Goal: Entertainment & Leisure: Consume media (video, audio)

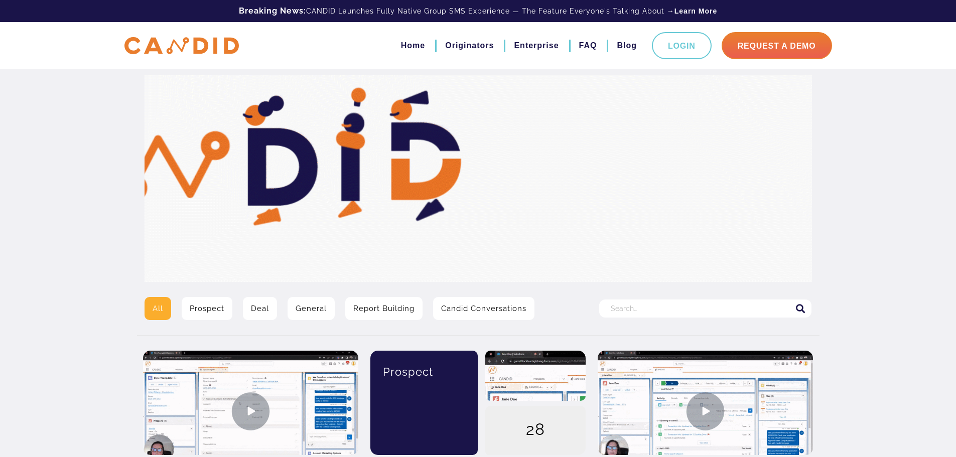
click at [269, 307] on link "Deal" at bounding box center [260, 308] width 34 height 23
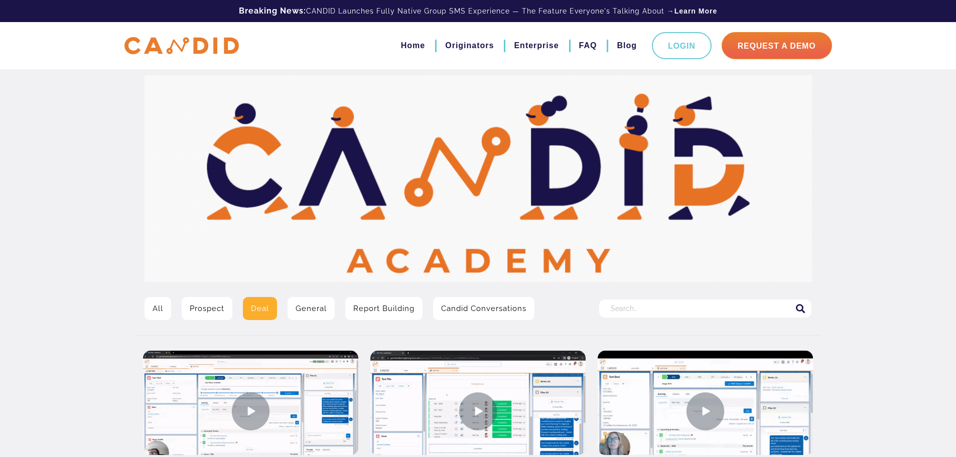
click at [305, 307] on link "General" at bounding box center [311, 308] width 47 height 23
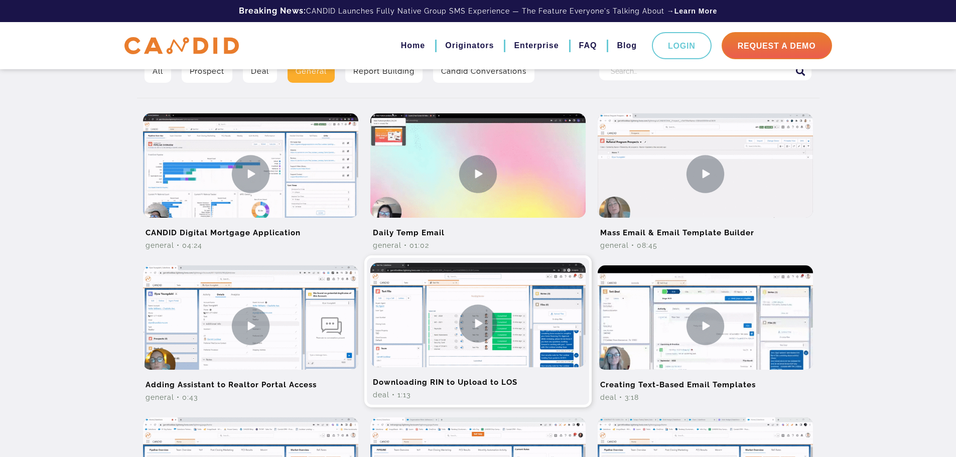
scroll to position [37, 0]
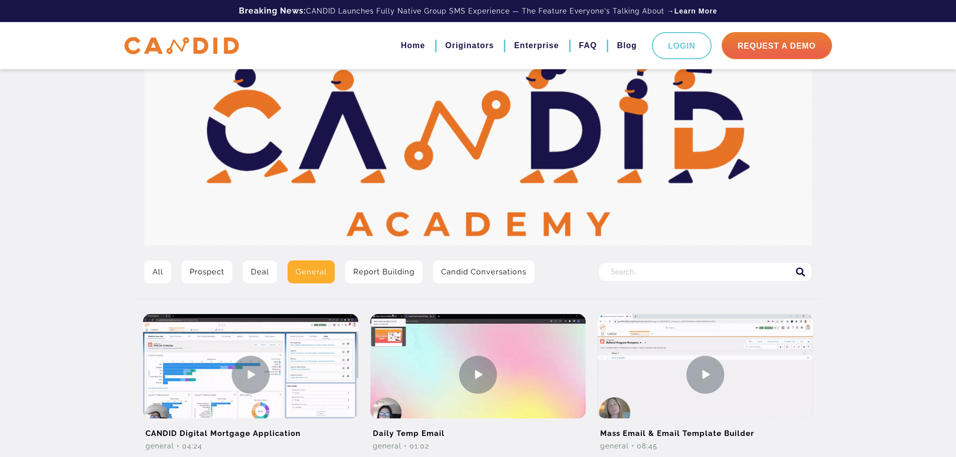
click at [259, 277] on link "Deal" at bounding box center [260, 272] width 34 height 23
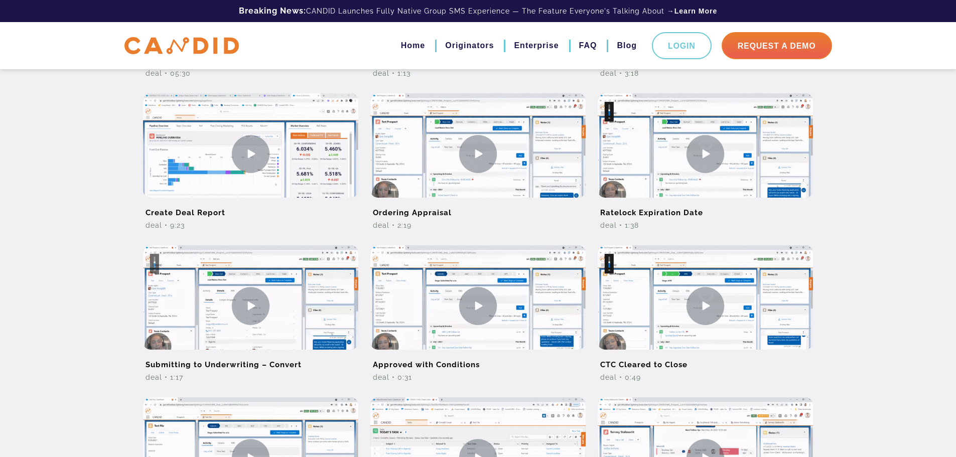
scroll to position [607, 0]
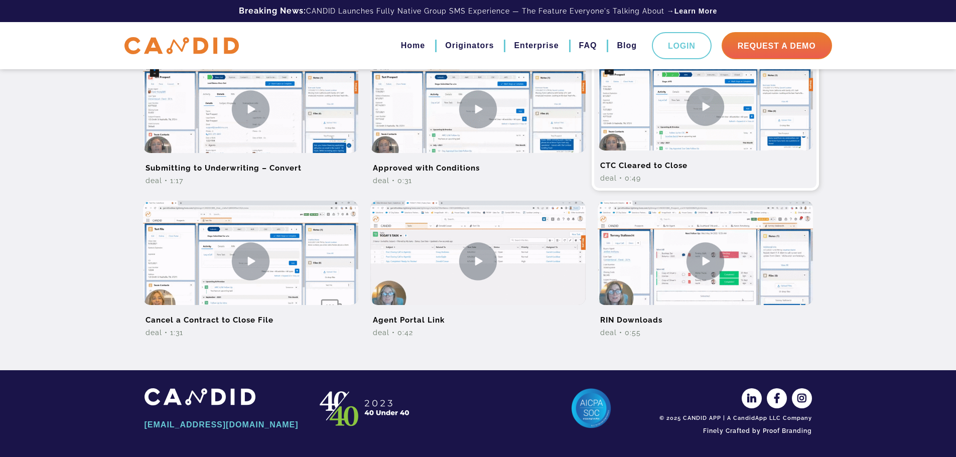
click at [705, 119] on img at bounding box center [705, 106] width 215 height 121
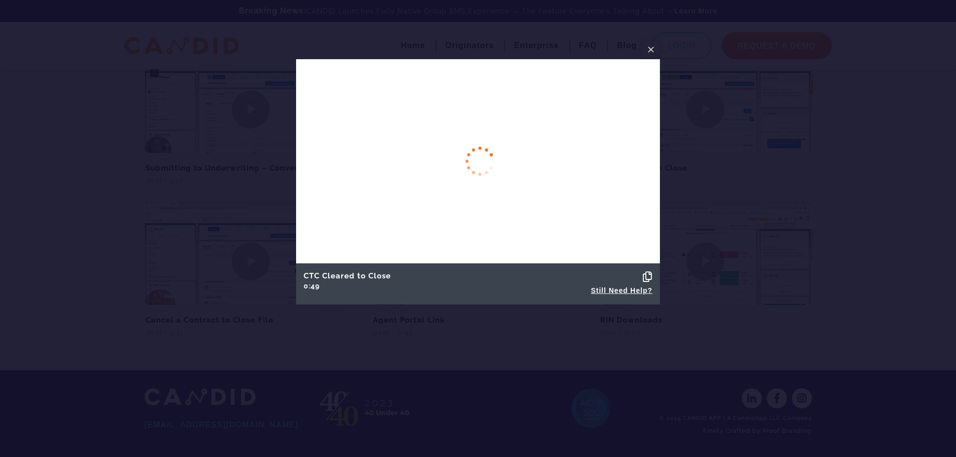
click at [653, 47] on span "×" at bounding box center [651, 50] width 8 height 16
